Goal: Task Accomplishment & Management: Complete application form

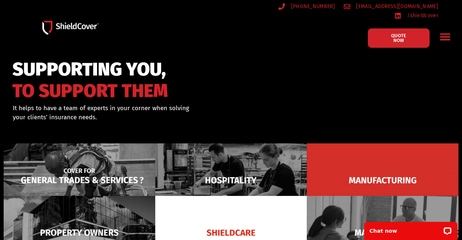
click at [102, 170] on img at bounding box center [79, 179] width 151 height 73
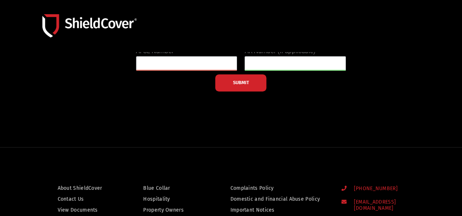
scroll to position [36, 0]
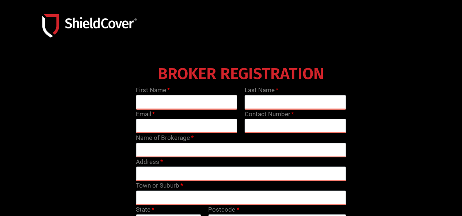
click at [158, 103] on input "text" at bounding box center [186, 102] width 101 height 15
type input "[PERSON_NAME]"
click at [274, 102] on input "text" at bounding box center [294, 102] width 101 height 15
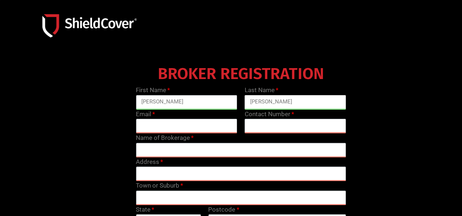
type input "[PERSON_NAME]"
click at [177, 127] on input "email" at bounding box center [186, 126] width 101 height 15
type input "[PERSON_NAME][EMAIL_ADDRESS][DOMAIN_NAME]"
click at [271, 122] on input "text" at bounding box center [294, 126] width 101 height 15
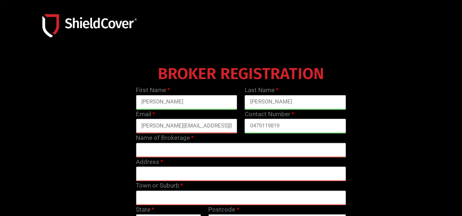
type input "0479119819"
click at [167, 142] on label "Name of Brokerage" at bounding box center [165, 138] width 58 height 9
click at [166, 145] on input "text" at bounding box center [241, 150] width 210 height 15
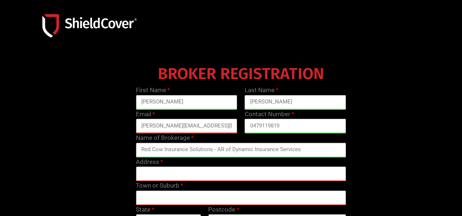
type input "Red Cow Insurance Solutions - AR of Dynamic Insurance Services"
click at [204, 173] on input "text" at bounding box center [241, 174] width 210 height 15
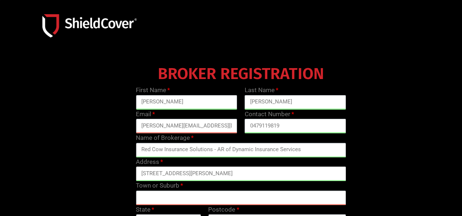
scroll to position [73, 0]
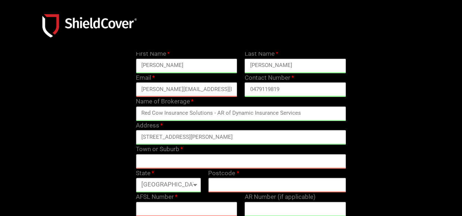
type input "[STREET_ADDRESS][PERSON_NAME]"
click at [195, 157] on input "text" at bounding box center [241, 161] width 210 height 15
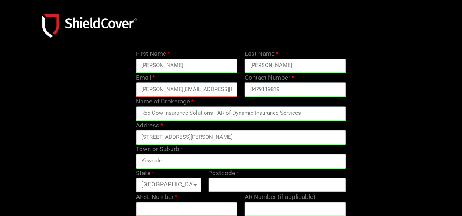
type input "Kewdale"
click at [227, 176] on label "Postcode" at bounding box center [223, 173] width 31 height 9
click at [228, 181] on input "text" at bounding box center [277, 185] width 138 height 15
click at [174, 186] on select "[GEOGRAPHIC_DATA] [GEOGRAPHIC_DATA] [GEOGRAPHIC_DATA] [GEOGRAPHIC_DATA] [GEOGRA…" at bounding box center [168, 185] width 65 height 15
select select "WA"
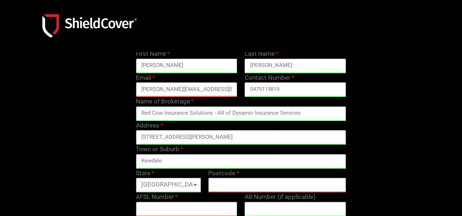
click at [136, 178] on select "[GEOGRAPHIC_DATA] [GEOGRAPHIC_DATA] [GEOGRAPHIC_DATA] [GEOGRAPHIC_DATA] [GEOGRA…" at bounding box center [168, 185] width 65 height 15
click at [225, 190] on input "text" at bounding box center [277, 185] width 138 height 15
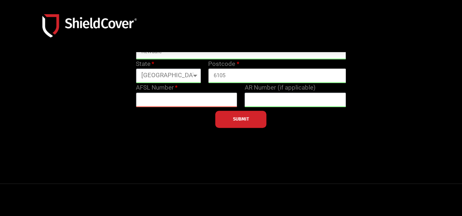
type input "6105"
click at [166, 92] on label "AFSL Number" at bounding box center [157, 87] width 42 height 9
click at [164, 96] on input "text" at bounding box center [186, 100] width 101 height 15
paste input "498519"
type input "498519"
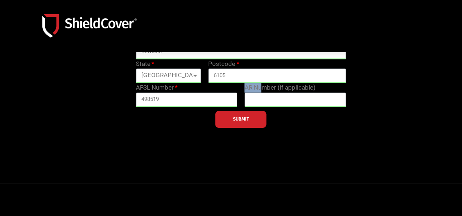
click at [258, 94] on div "AR Number (if applicable)" at bounding box center [295, 95] width 109 height 24
click at [258, 95] on input "text" at bounding box center [294, 100] width 101 height 15
paste input "1313446"
type input "1313446"
click at [247, 119] on span "SUBMIT" at bounding box center [241, 119] width 16 height 1
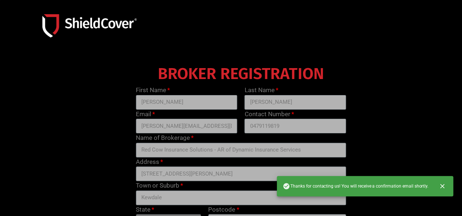
scroll to position [0, 0]
